Goal: Task Accomplishment & Management: Complete application form

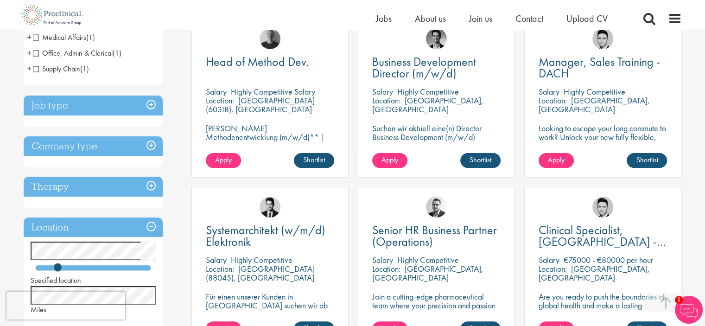
scroll to position [232, 0]
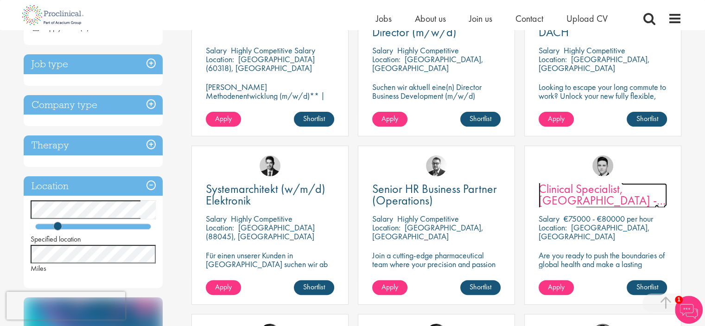
click at [593, 197] on span "Clinical Specialist, Germany - Cardiac" at bounding box center [602, 200] width 127 height 39
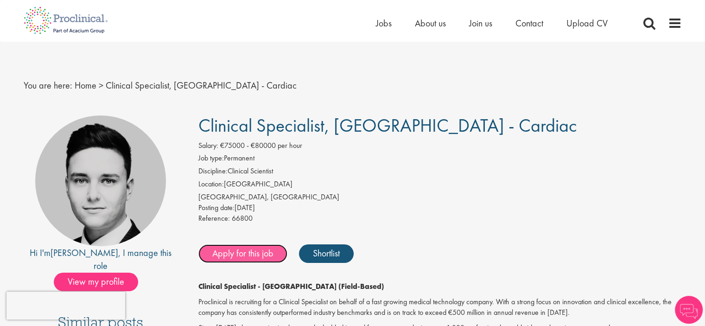
click at [250, 254] on link "Apply for this job" at bounding box center [242, 253] width 89 height 19
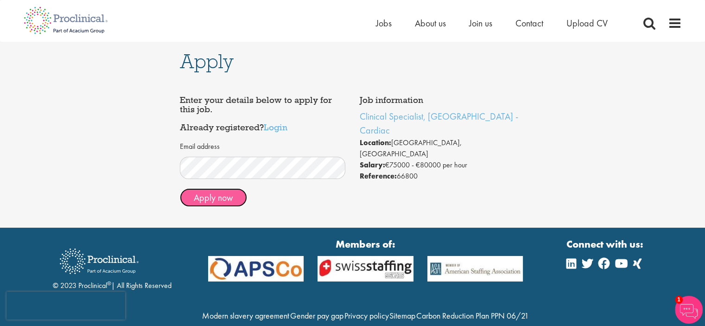
click at [227, 201] on button "Apply now" at bounding box center [213, 197] width 67 height 19
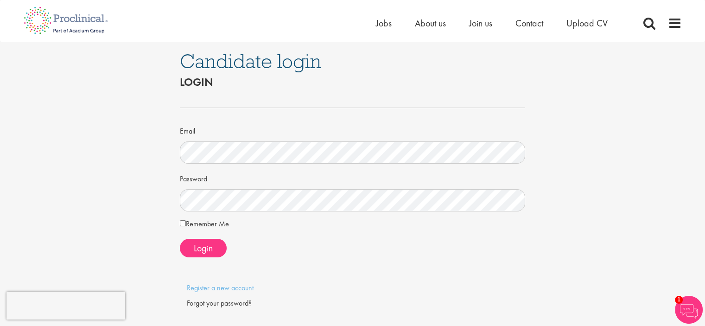
click at [189, 225] on label "Remember Me" at bounding box center [204, 223] width 49 height 11
click at [204, 248] on span "Login" at bounding box center [203, 248] width 19 height 12
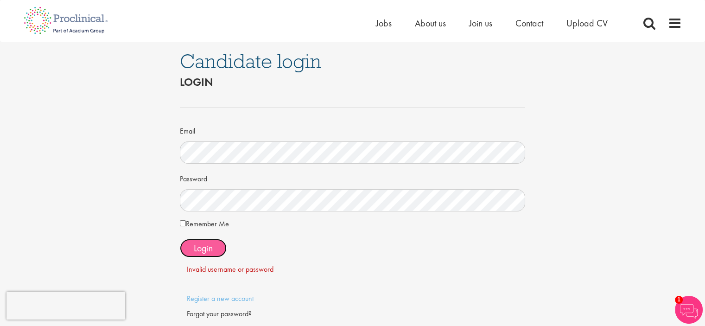
click at [210, 254] on button "Login" at bounding box center [203, 248] width 47 height 19
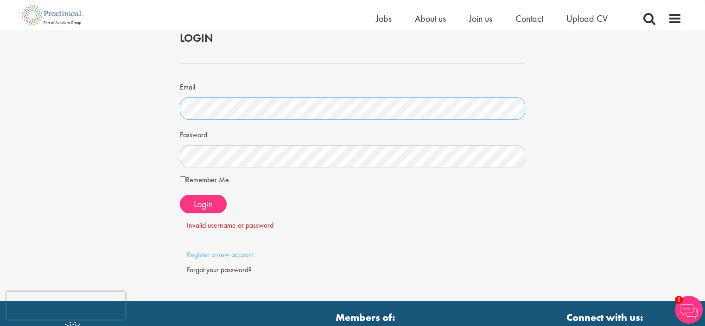
scroll to position [93, 0]
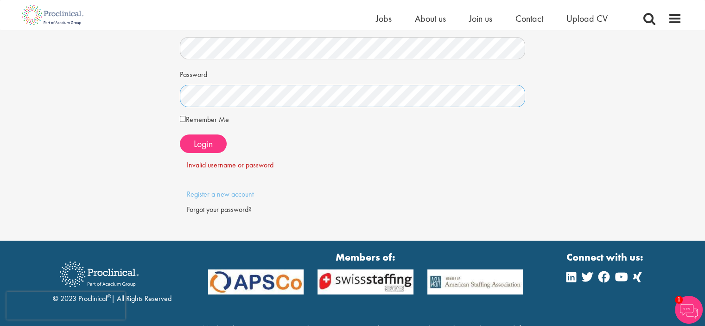
click at [163, 86] on div "Candidate login Login Email Password Remember Me" at bounding box center [352, 88] width 719 height 303
click at [200, 148] on span "Login" at bounding box center [203, 144] width 19 height 12
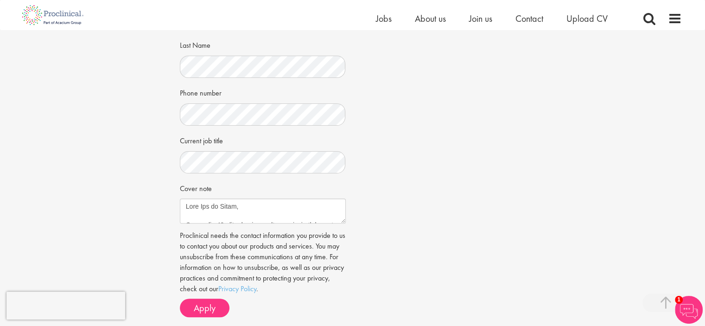
scroll to position [324, 0]
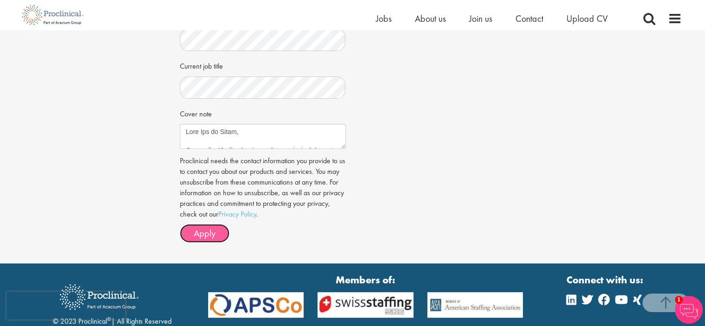
click at [210, 233] on span "Apply" at bounding box center [205, 233] width 22 height 12
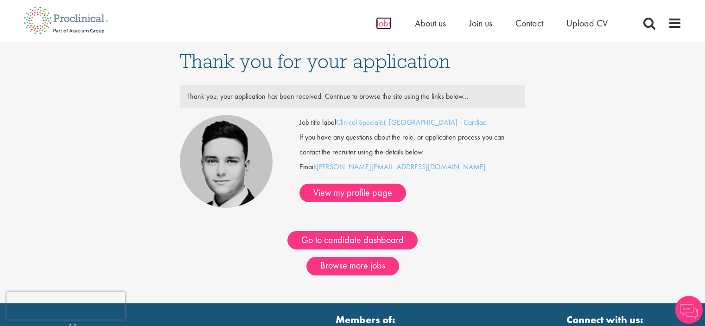
click at [381, 24] on span "Jobs" at bounding box center [384, 23] width 16 height 12
